Goal: Task Accomplishment & Management: Complete application form

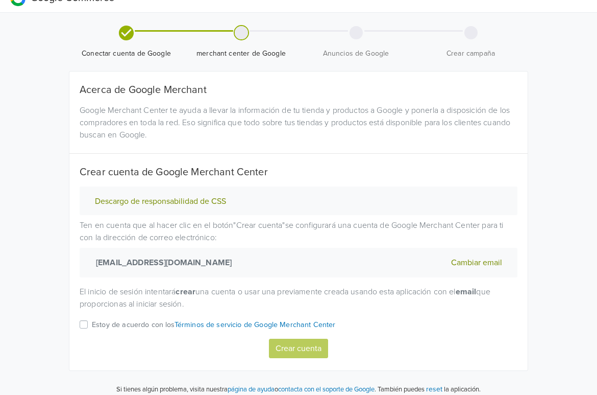
scroll to position [25, 0]
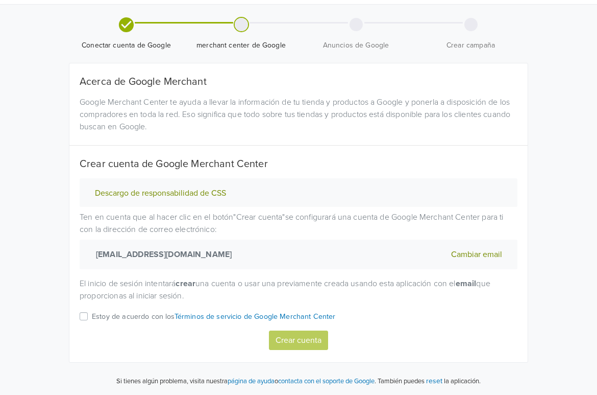
click at [92, 317] on label "Estoy de acuerdo con los Términos de servicio de Google Merchant Center" at bounding box center [214, 320] width 244 height 20
click at [0, 0] on input "Estoy de acuerdo con los Términos de servicio de Google Merchant Center" at bounding box center [0, 0] width 0 height 0
click at [300, 345] on button "Crear cuenta" at bounding box center [298, 339] width 59 height 19
click at [92, 317] on label "Estoy de acuerdo con los Términos de servicio de Google Merchant Center" at bounding box center [214, 320] width 244 height 20
click at [0, 0] on input "Estoy de acuerdo con los Términos de servicio de Google Merchant Center" at bounding box center [0, 0] width 0 height 0
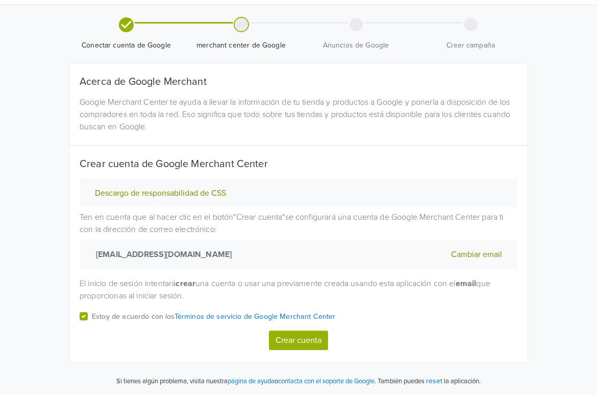
click at [304, 340] on button "Crear cuenta" at bounding box center [298, 339] width 59 height 19
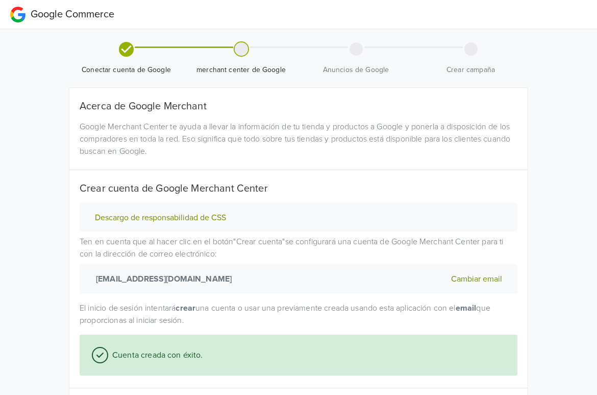
select select "cl"
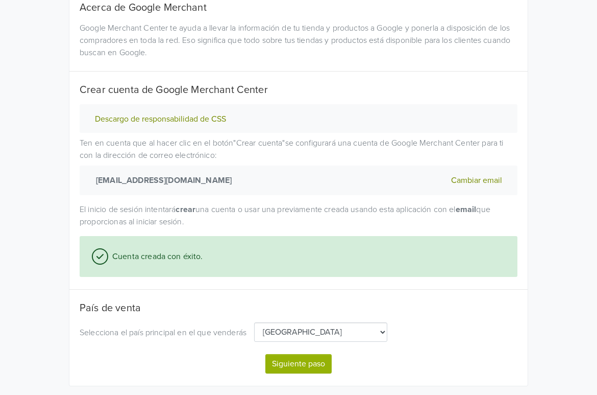
scroll to position [122, 0]
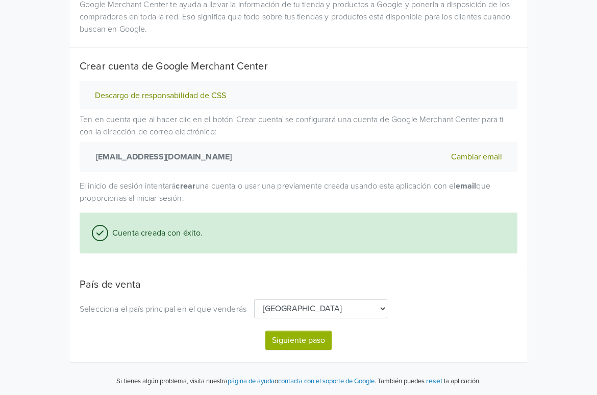
click at [286, 346] on button "Siguiente paso" at bounding box center [298, 339] width 66 height 19
select select "cl"
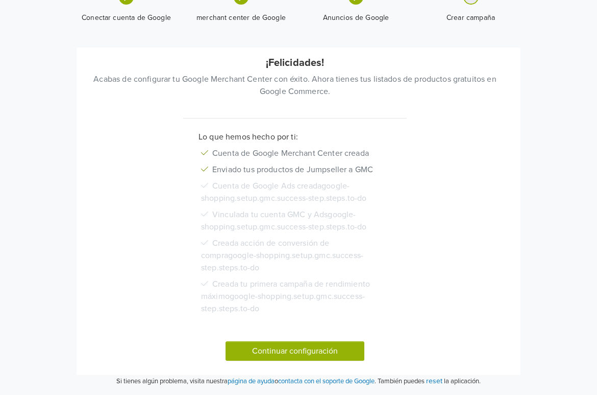
scroll to position [118, 0]
click at [282, 351] on button "Continuar configuración" at bounding box center [295, 350] width 139 height 19
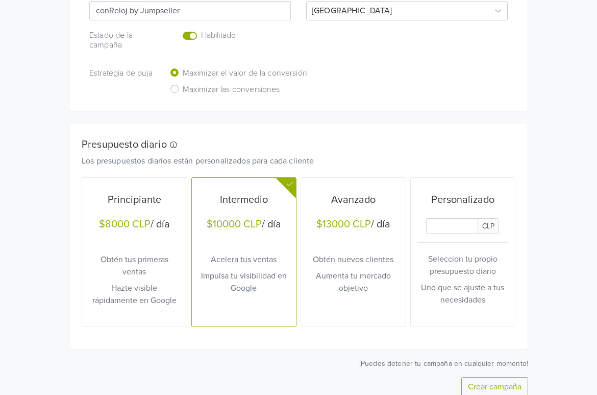
scroll to position [386, 0]
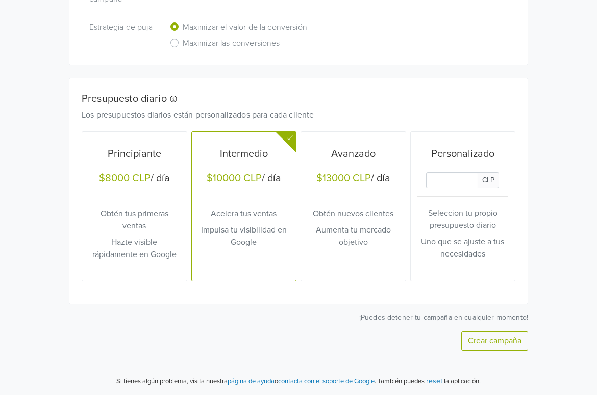
click at [458, 153] on h5 "Personalizado" at bounding box center [463, 154] width 91 height 12
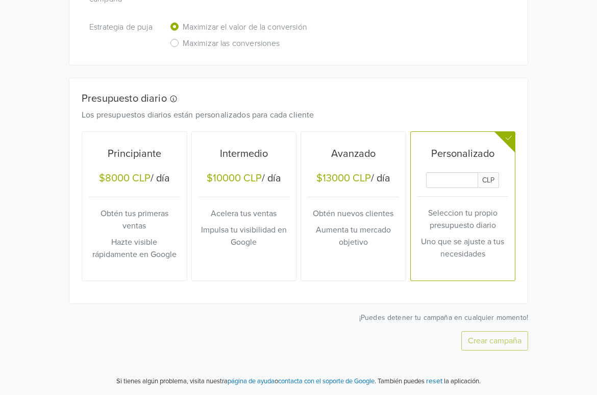
click at [448, 179] on input "Daily Custom Budget" at bounding box center [452, 180] width 52 height 16
type input "2000"
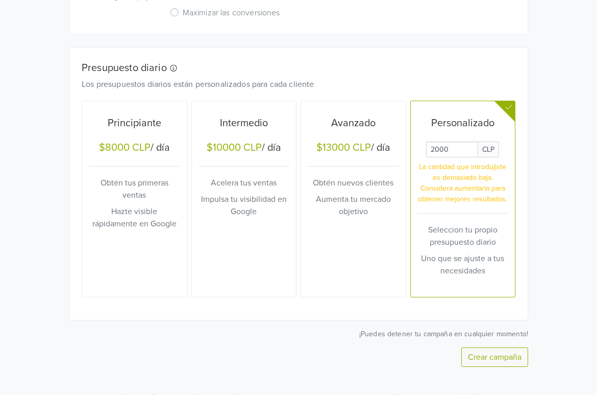
scroll to position [433, 0]
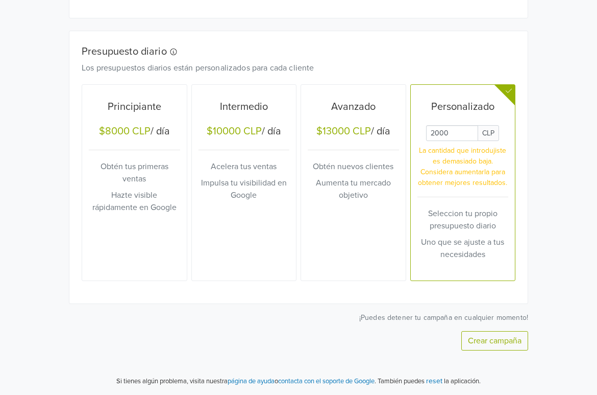
click at [504, 339] on button "Crear campaña" at bounding box center [495, 340] width 67 height 19
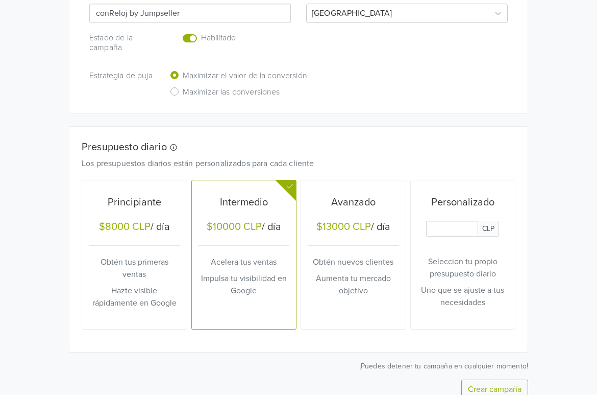
scroll to position [457, 0]
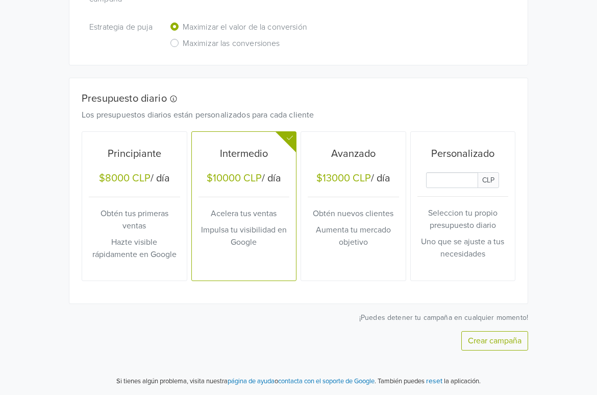
click at [500, 342] on button "Crear campaña" at bounding box center [495, 340] width 67 height 19
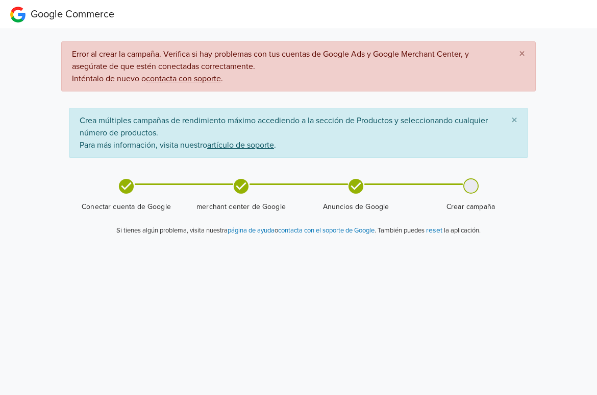
scroll to position [0, 0]
